Goal: Task Accomplishment & Management: Manage account settings

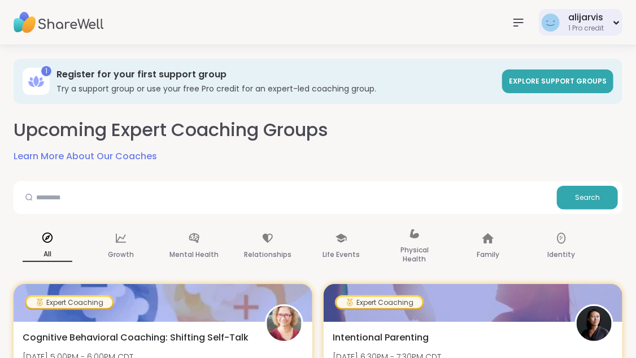
click at [616, 23] on icon at bounding box center [617, 22] width 4 height 2
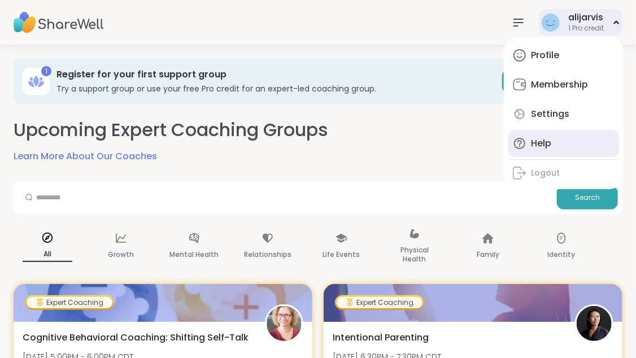
click at [547, 140] on div "Help" at bounding box center [541, 143] width 20 height 12
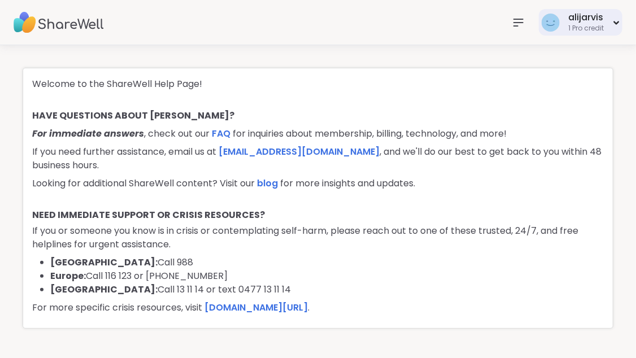
click at [618, 19] on div "alijarvis 1 Pro credit" at bounding box center [581, 22] width 84 height 27
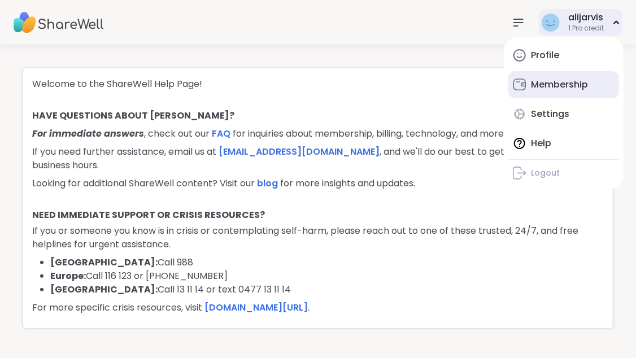
click at [576, 82] on div "Membership" at bounding box center [559, 85] width 57 height 12
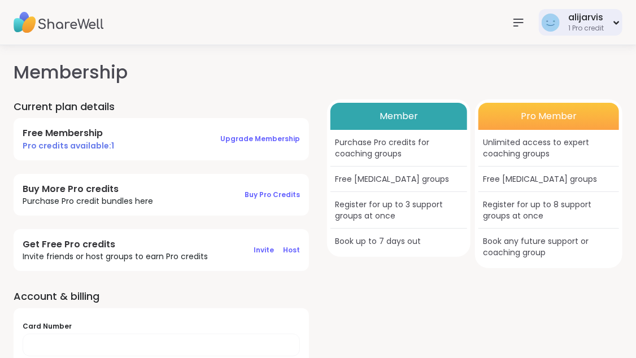
click at [615, 18] on div "alijarvis 1 Pro credit" at bounding box center [581, 22] width 84 height 27
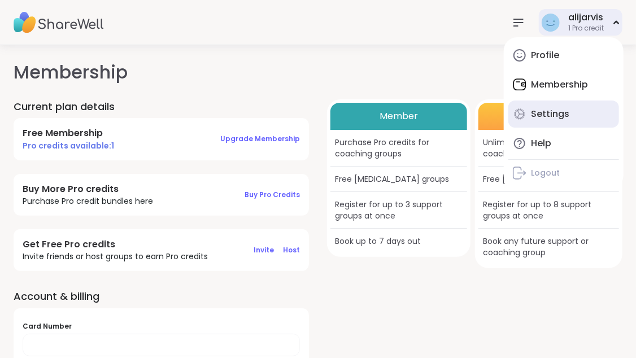
click at [560, 110] on div "Settings" at bounding box center [550, 114] width 38 height 12
select select "**"
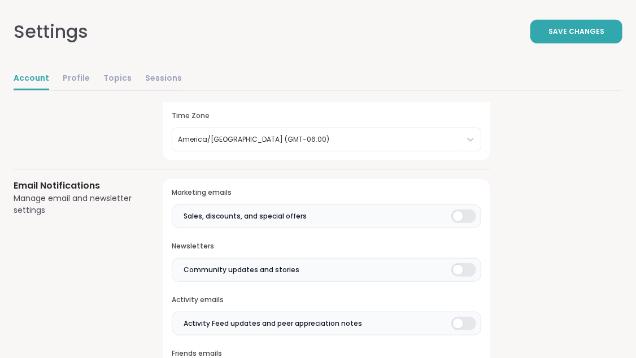
scroll to position [232, 0]
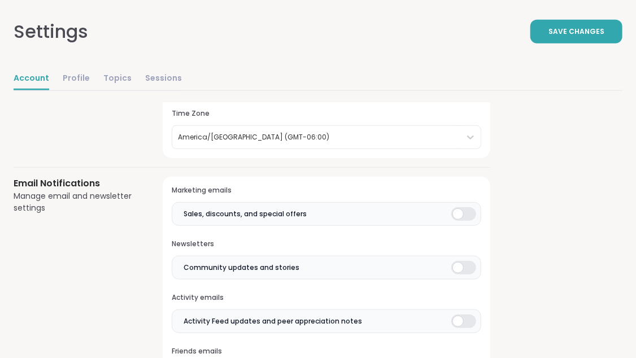
click at [467, 214] on div at bounding box center [463, 214] width 25 height 14
click at [469, 267] on div at bounding box center [463, 268] width 25 height 14
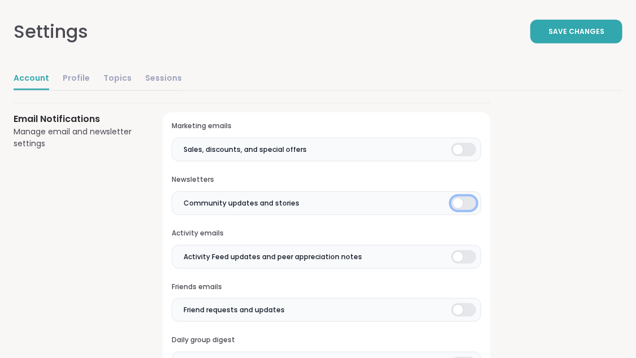
scroll to position [297, 0]
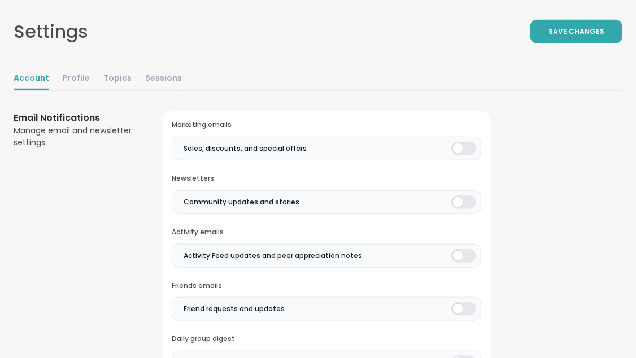
click at [469, 254] on div at bounding box center [463, 256] width 25 height 14
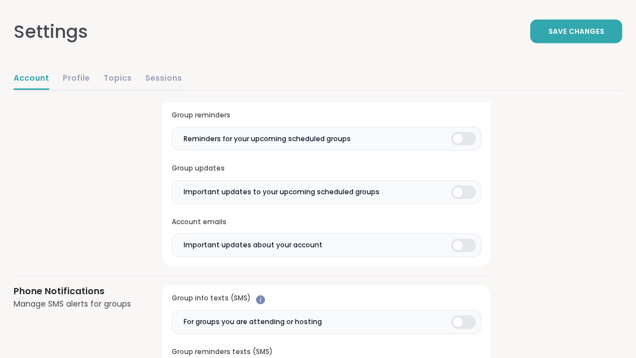
scroll to position [630, 0]
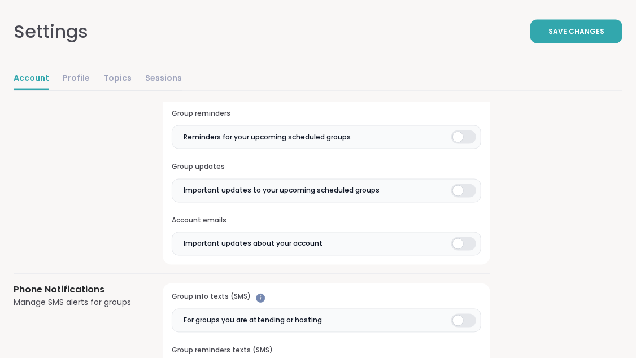
click at [468, 243] on div at bounding box center [463, 244] width 25 height 14
click at [468, 187] on div at bounding box center [463, 191] width 25 height 14
click at [468, 137] on div at bounding box center [463, 137] width 25 height 14
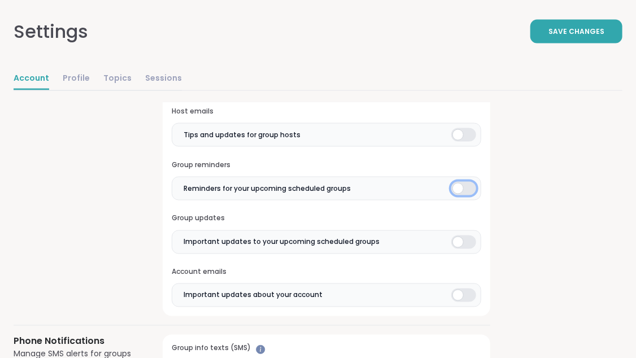
scroll to position [568, 0]
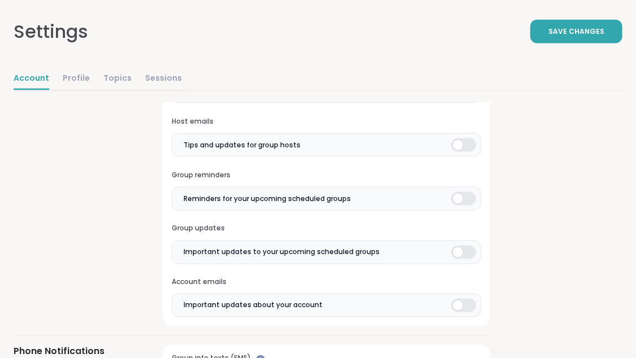
click at [468, 143] on div at bounding box center [463, 145] width 25 height 14
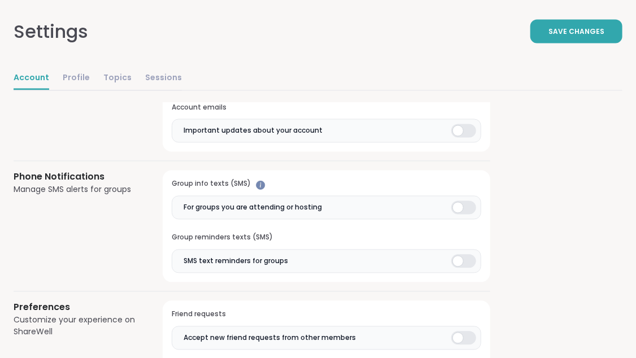
scroll to position [746, 0]
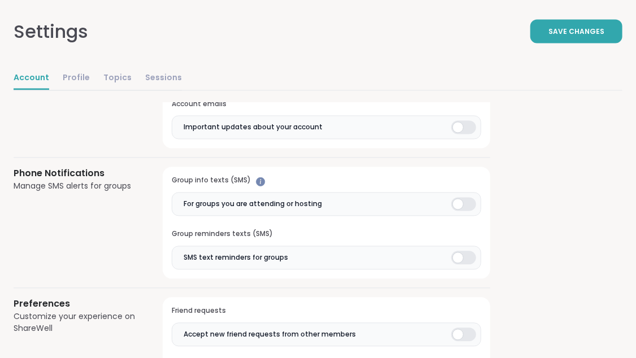
click at [471, 204] on div at bounding box center [463, 205] width 25 height 14
click at [468, 257] on div at bounding box center [463, 258] width 25 height 14
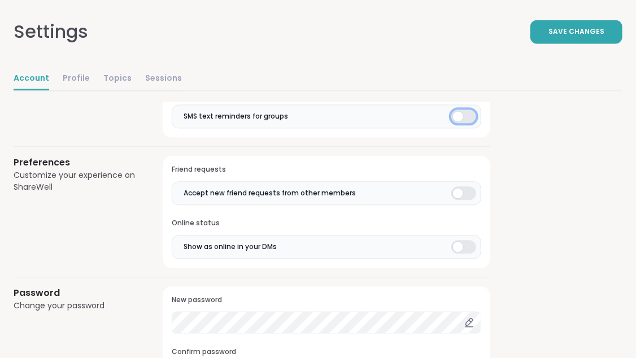
scroll to position [909, 0]
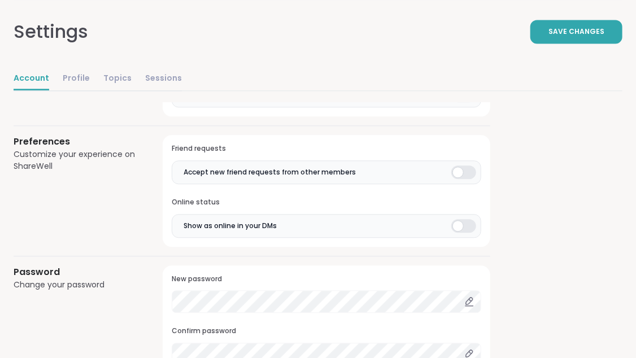
click at [468, 168] on div at bounding box center [463, 172] width 25 height 14
click at [470, 221] on div at bounding box center [463, 226] width 25 height 14
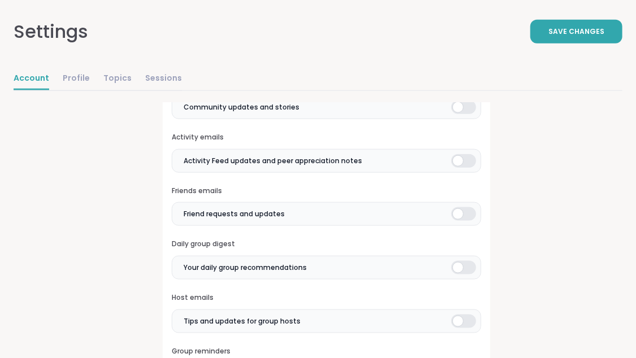
scroll to position [349, 0]
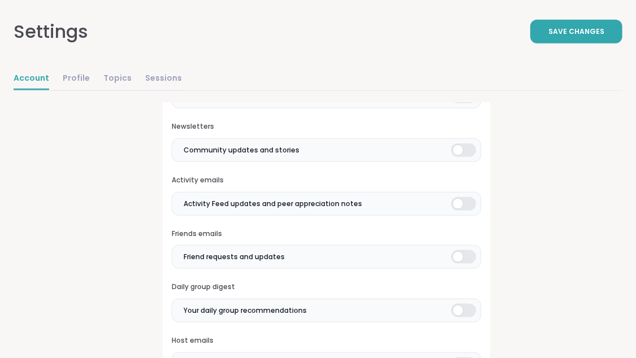
click at [468, 255] on div at bounding box center [463, 257] width 25 height 14
click at [469, 309] on div at bounding box center [463, 311] width 25 height 14
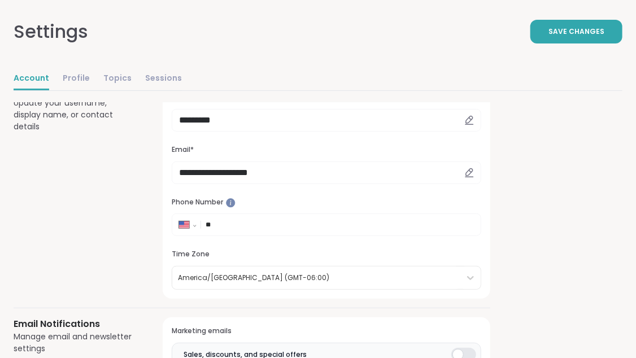
scroll to position [17, 0]
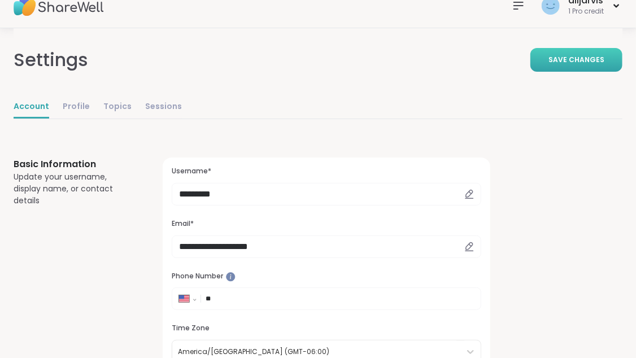
click at [577, 62] on span "Save Changes" at bounding box center [576, 60] width 56 height 10
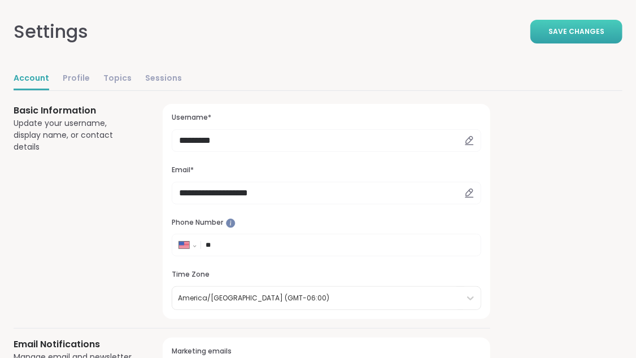
scroll to position [0, 0]
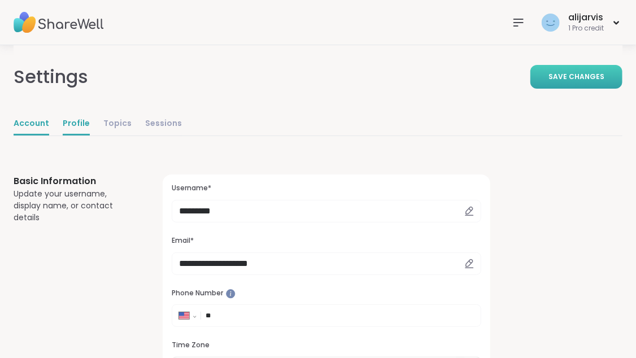
click at [75, 124] on link "Profile" at bounding box center [76, 124] width 27 height 23
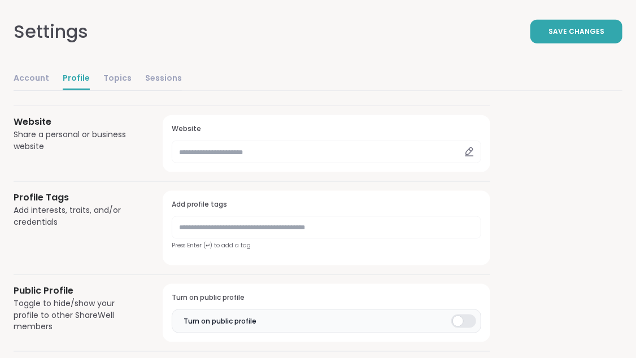
scroll to position [429, 0]
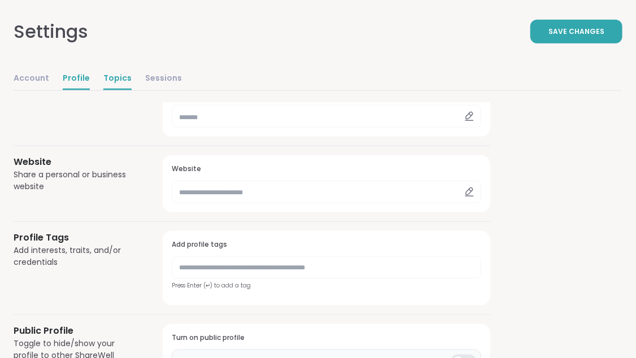
click at [111, 77] on link "Topics" at bounding box center [117, 79] width 28 height 23
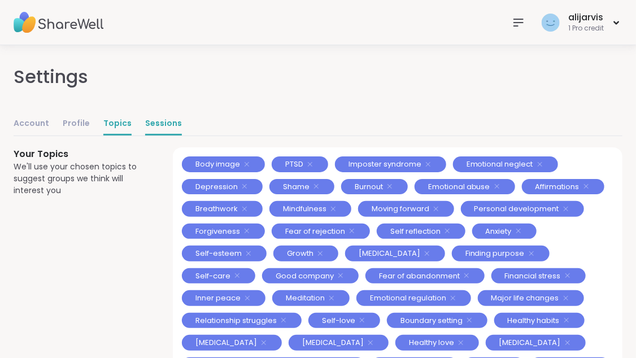
click at [153, 122] on link "Sessions" at bounding box center [163, 124] width 37 height 23
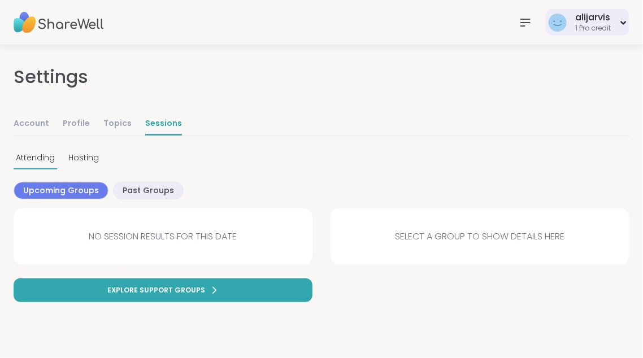
click at [612, 22] on div "alijarvis 1 Pro credit" at bounding box center [588, 22] width 84 height 27
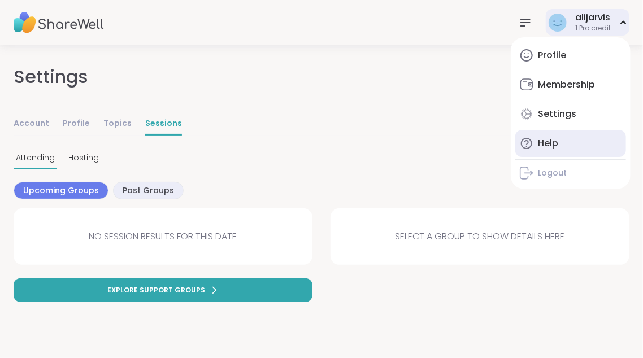
click at [545, 142] on div "Help" at bounding box center [548, 143] width 20 height 12
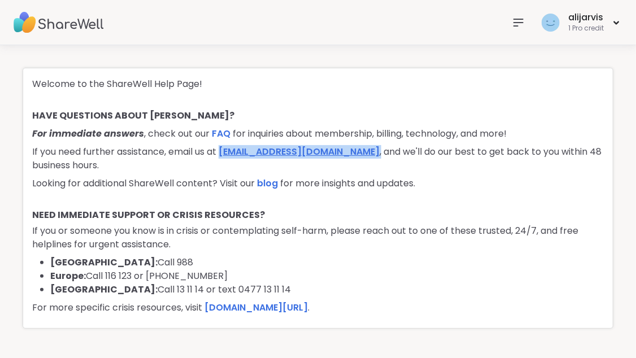
drag, startPoint x: 356, startPoint y: 153, endPoint x: 224, endPoint y: 156, distance: 132.2
click at [224, 156] on p "If you need further assistance, email us at [EMAIL_ADDRESS][DOMAIN_NAME] , and …" at bounding box center [318, 158] width 572 height 27
copy p "[EMAIL_ADDRESS][DOMAIN_NAME] ,"
click at [304, 308] on link "[DOMAIN_NAME][URL]" at bounding box center [255, 307] width 103 height 13
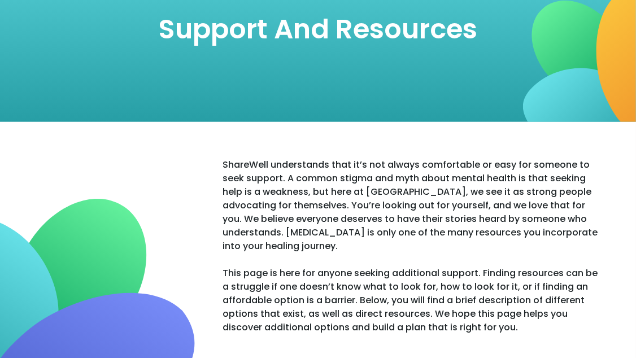
scroll to position [3, 0]
